Goal: Transaction & Acquisition: Book appointment/travel/reservation

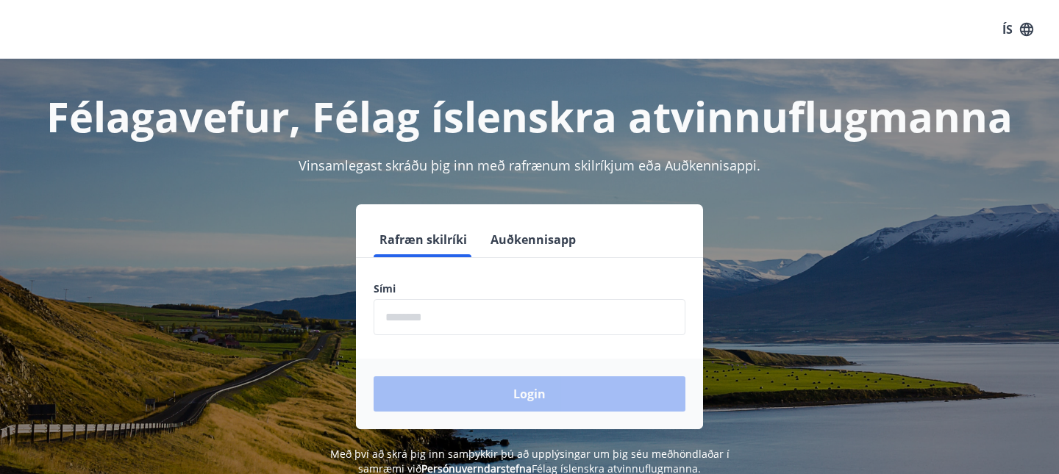
click at [517, 242] on button "Auðkennisapp" at bounding box center [532, 239] width 97 height 35
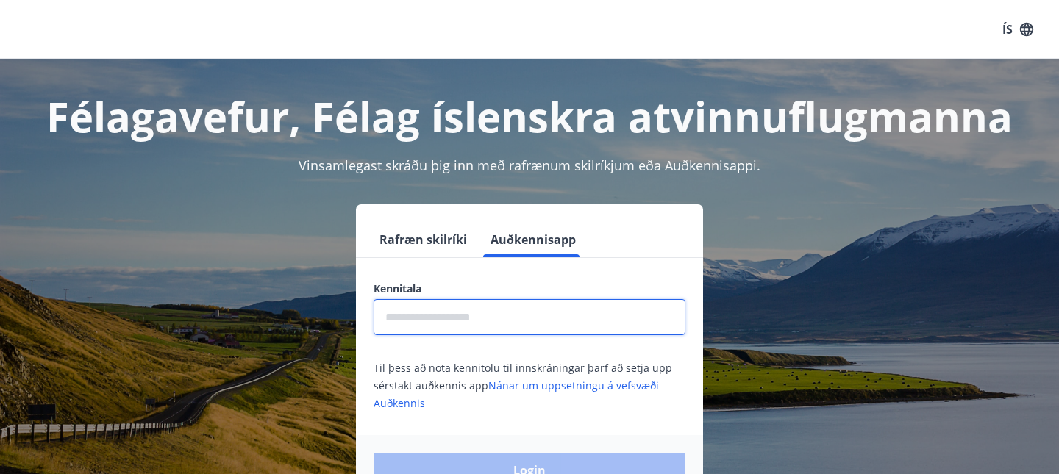
click at [474, 322] on input "text" at bounding box center [529, 317] width 312 height 36
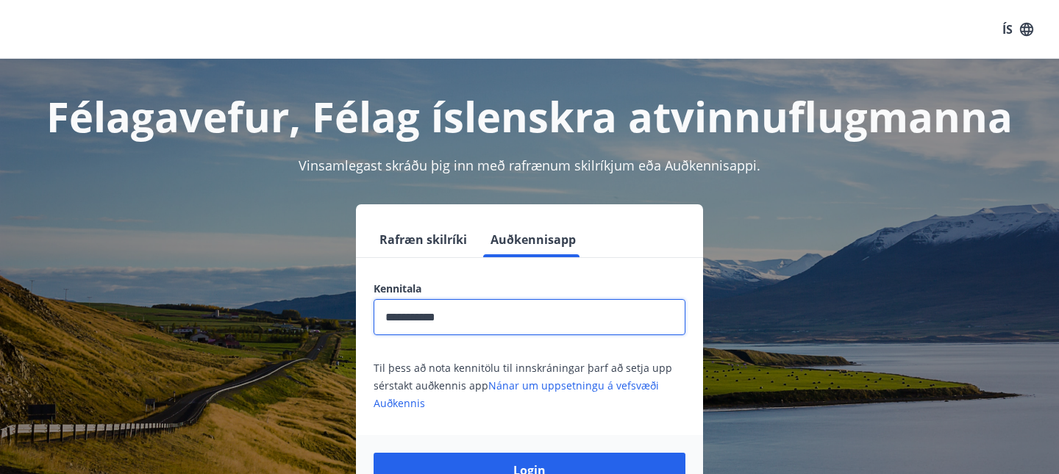
type input "**********"
click at [373, 453] on button "Login" at bounding box center [529, 470] width 312 height 35
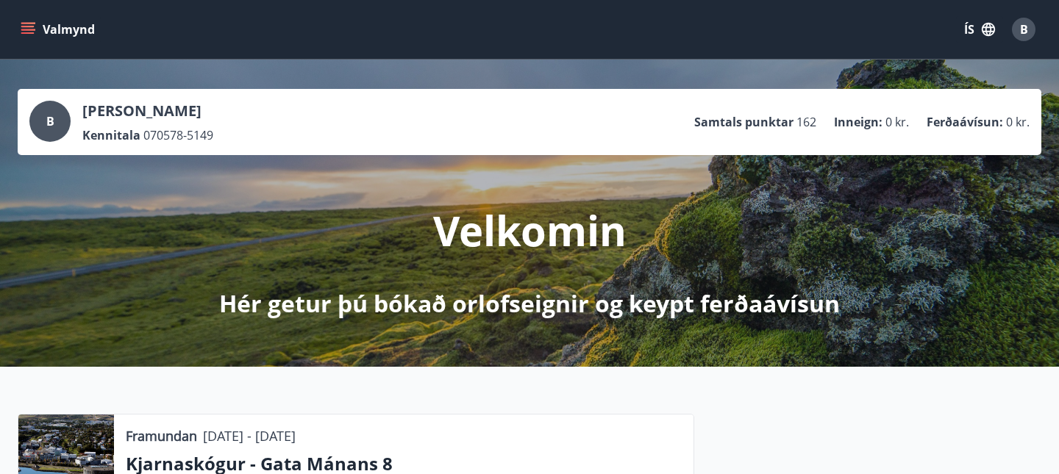
click at [59, 29] on button "Valmynd" at bounding box center [59, 29] width 83 height 26
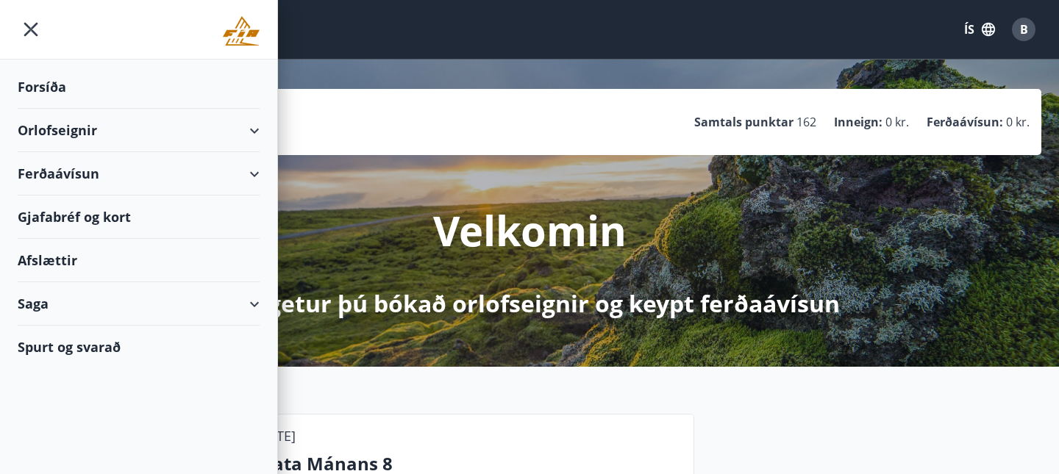
click at [166, 136] on div "Orlofseignir" at bounding box center [139, 130] width 242 height 43
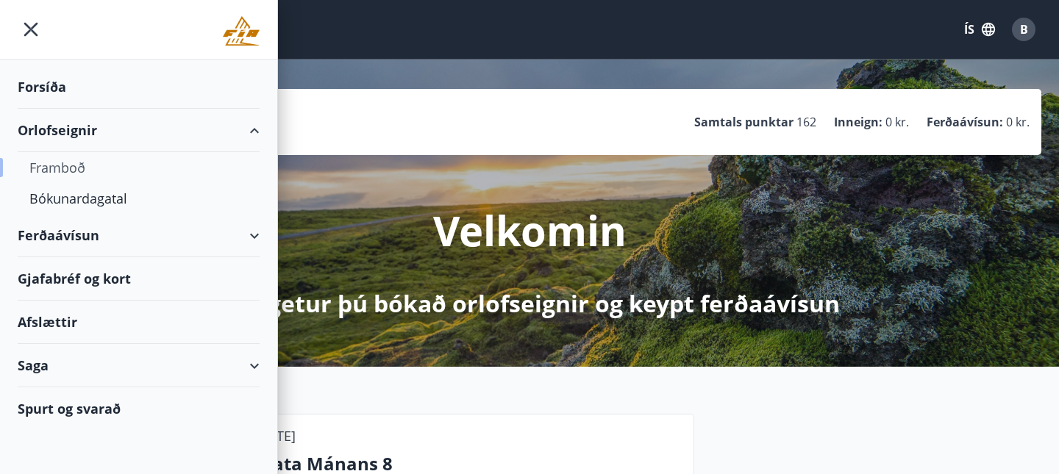
click at [72, 172] on div "Framboð" at bounding box center [138, 167] width 218 height 31
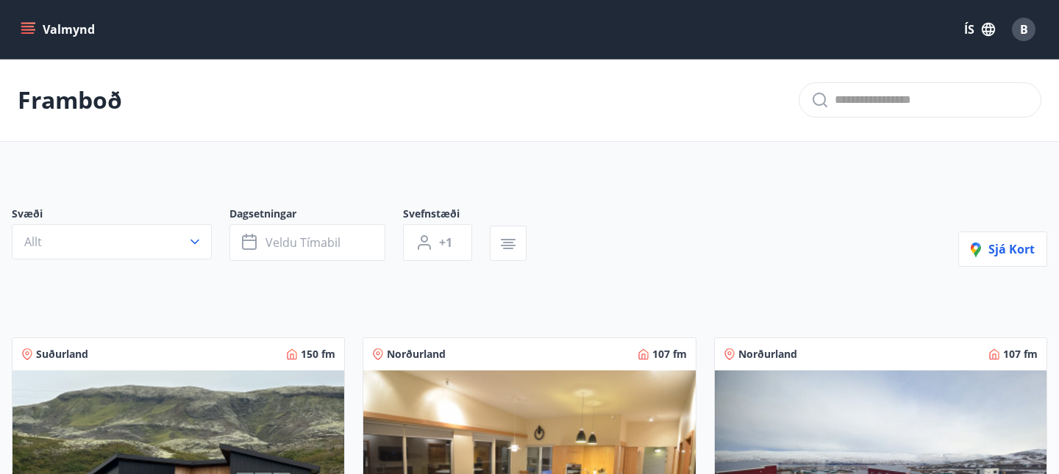
click at [46, 25] on button "Valmynd" at bounding box center [59, 29] width 83 height 26
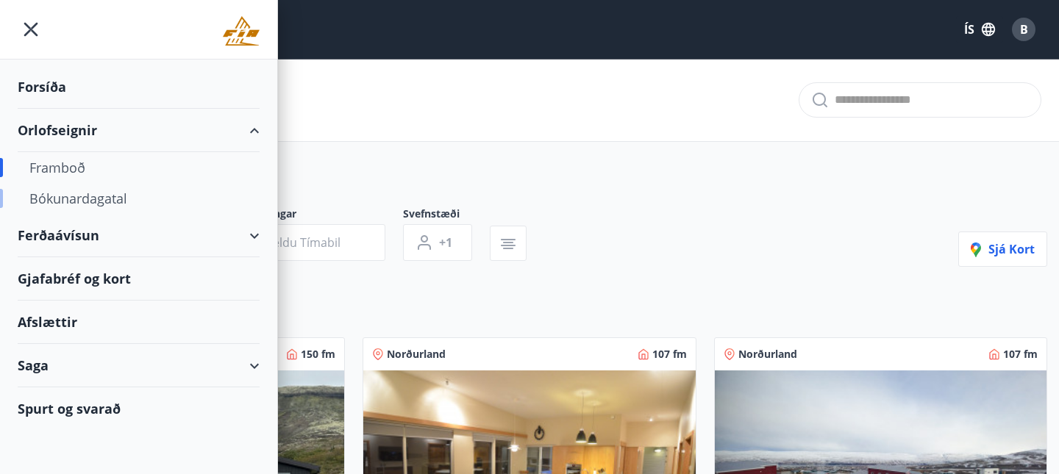
click at [107, 201] on div "Bókunardagatal" at bounding box center [138, 198] width 218 height 31
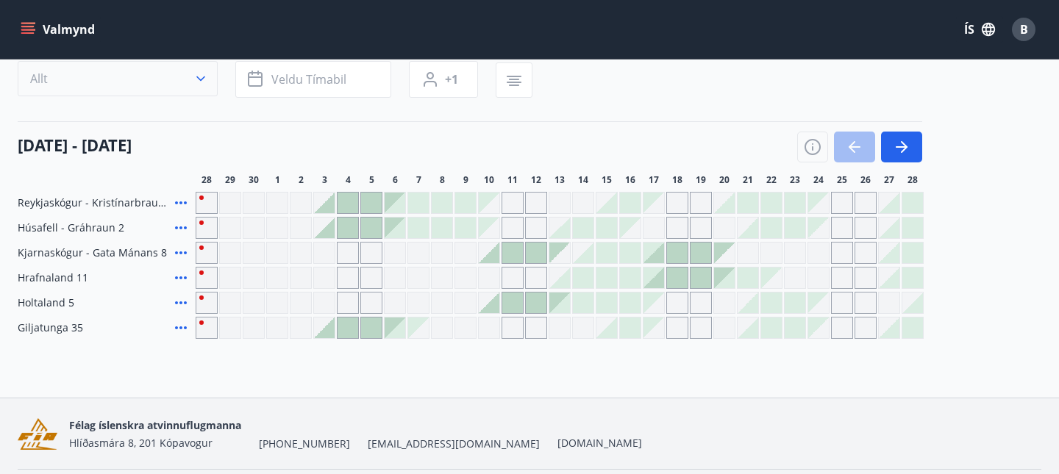
scroll to position [146, 0]
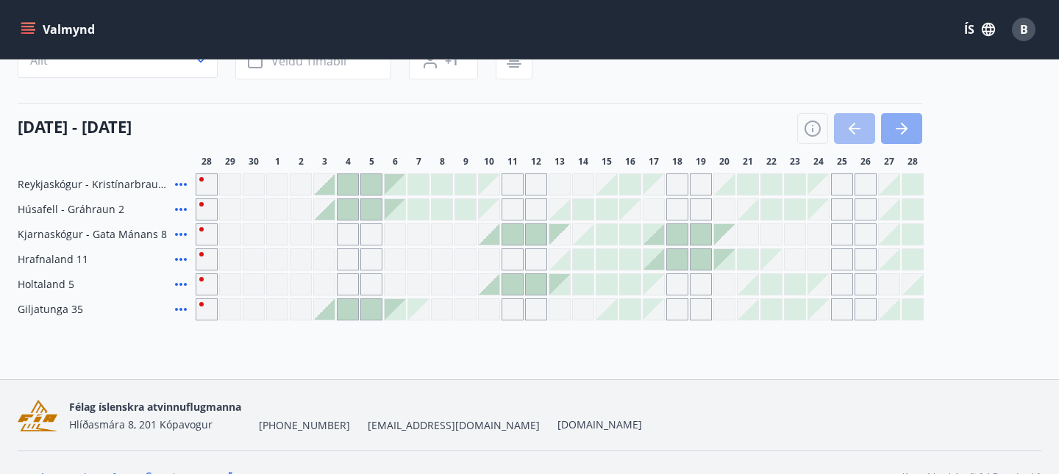
click at [892, 120] on icon "button" at bounding box center [901, 129] width 18 height 18
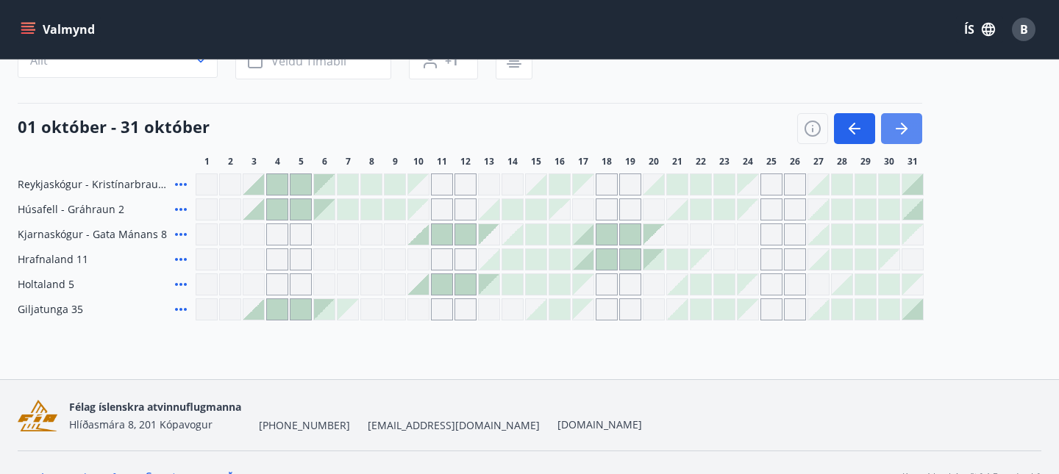
click at [904, 123] on icon "button" at bounding box center [901, 129] width 18 height 18
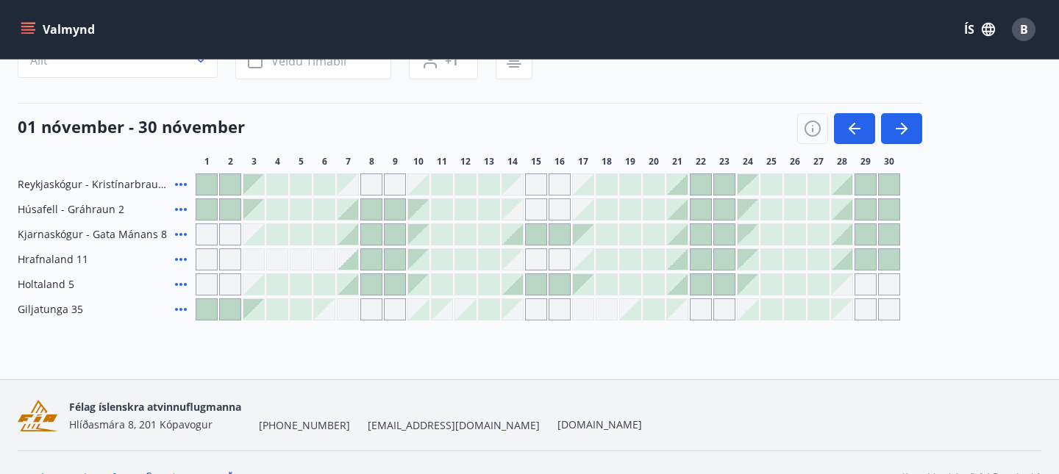
scroll to position [0, 0]
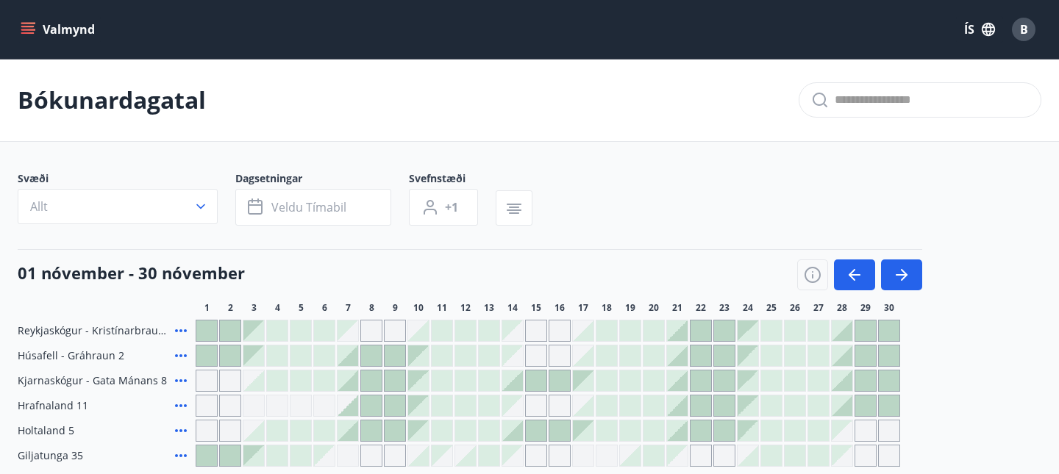
click at [35, 31] on icon "menu" at bounding box center [28, 29] width 15 height 15
click at [353, 150] on main "Bókunardagatal Svæði Allt Dagsetningar Veldu tímabil Svefnstæði +1 [DATE] - [DA…" at bounding box center [529, 263] width 1059 height 408
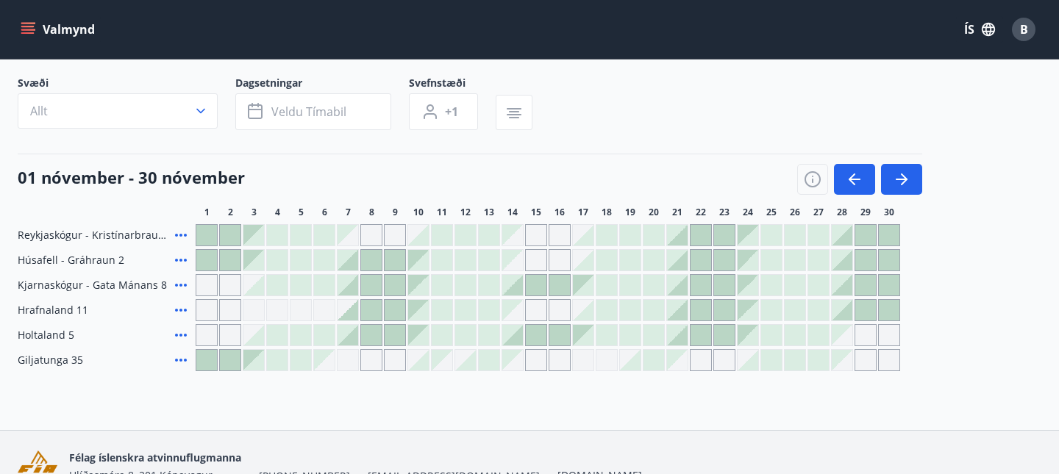
scroll to position [98, 0]
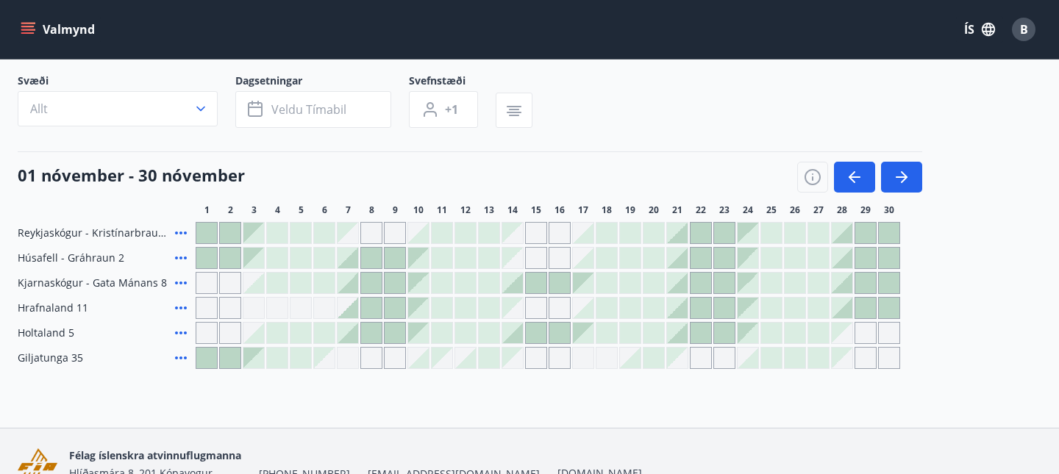
click at [181, 359] on icon at bounding box center [181, 358] width 12 height 3
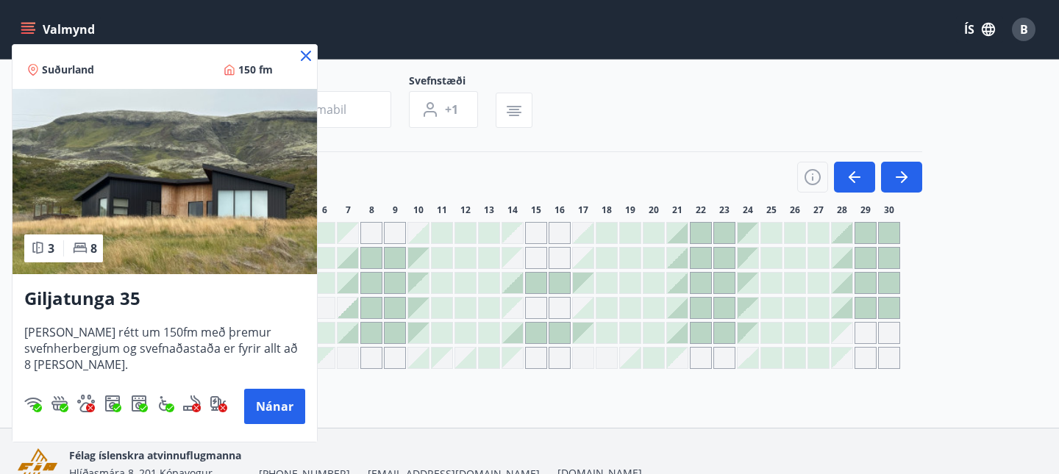
click at [307, 54] on icon at bounding box center [306, 56] width 10 height 10
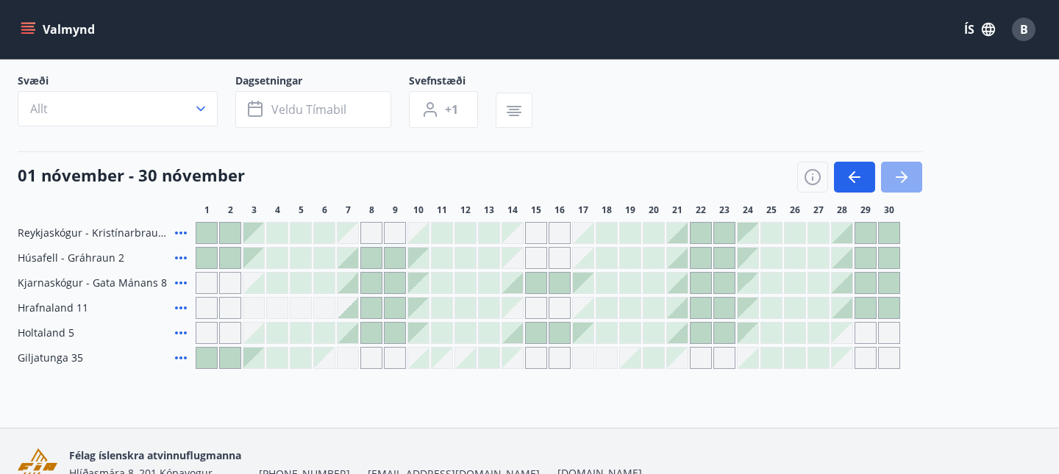
click at [899, 187] on button "button" at bounding box center [901, 177] width 41 height 31
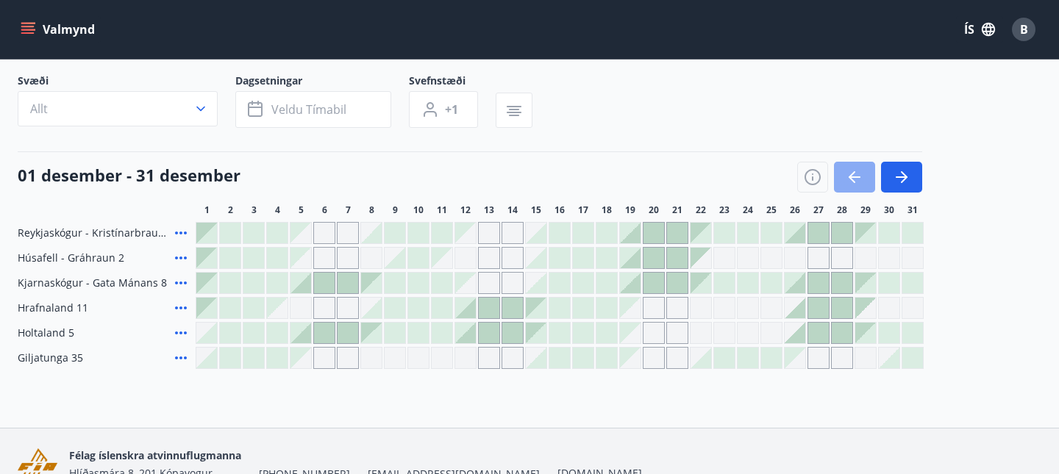
click at [859, 181] on icon "button" at bounding box center [854, 177] width 18 height 18
